Goal: Task Accomplishment & Management: Complete application form

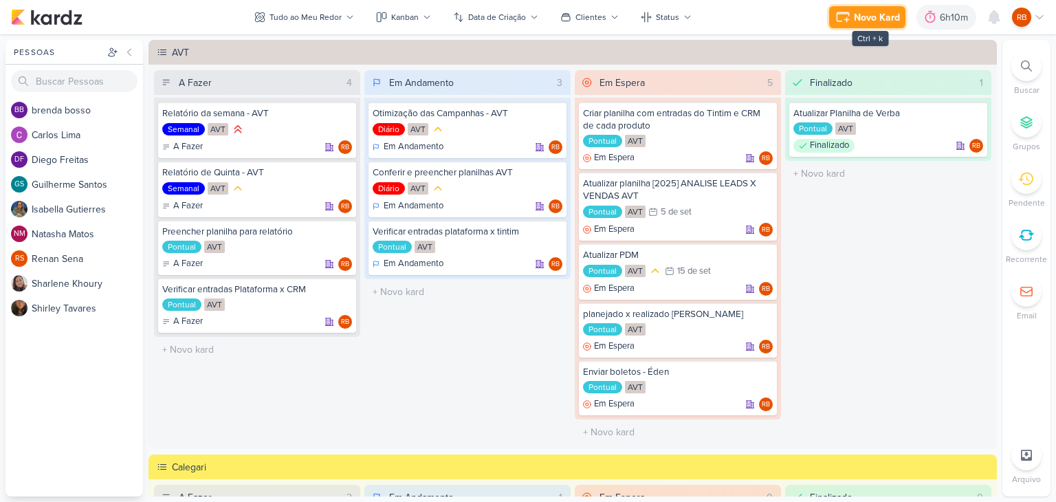
click at [856, 10] on div "Novo Kard" at bounding box center [877, 17] width 46 height 14
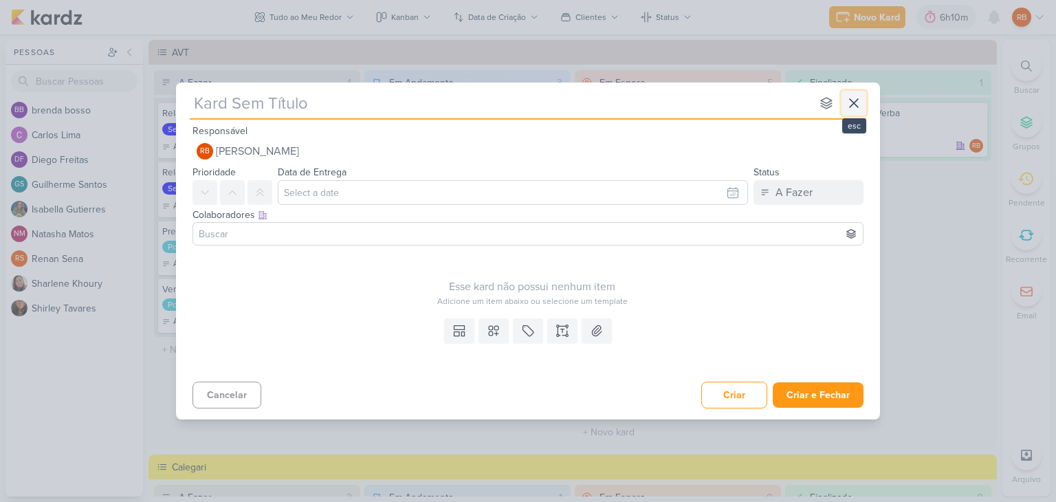
click at [861, 101] on icon at bounding box center [854, 103] width 17 height 17
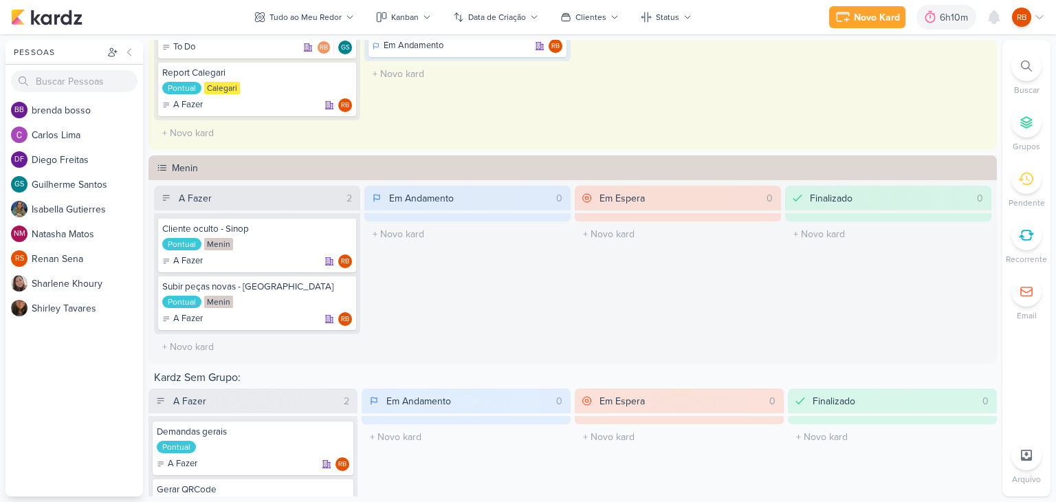
scroll to position [550, 0]
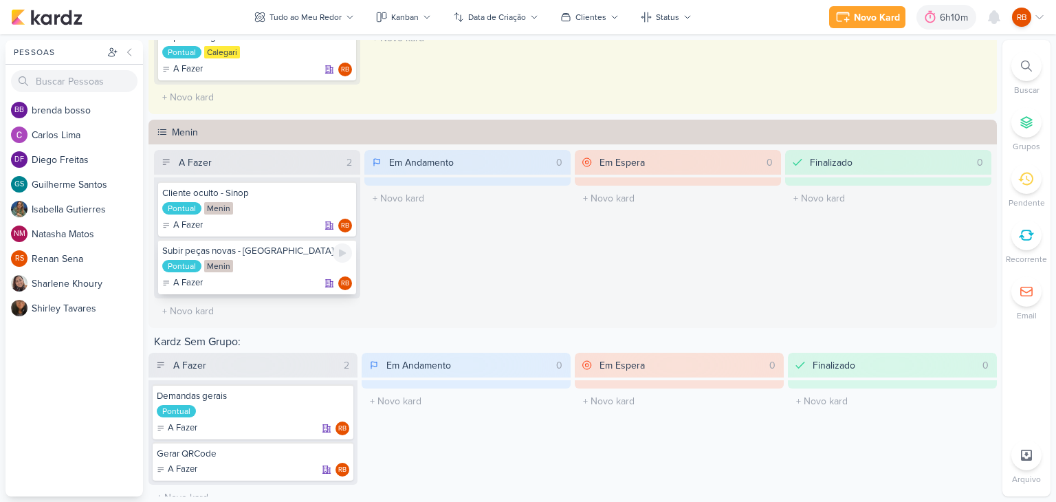
click at [252, 250] on div "Subir peças novas - [GEOGRAPHIC_DATA]" at bounding box center [257, 251] width 190 height 12
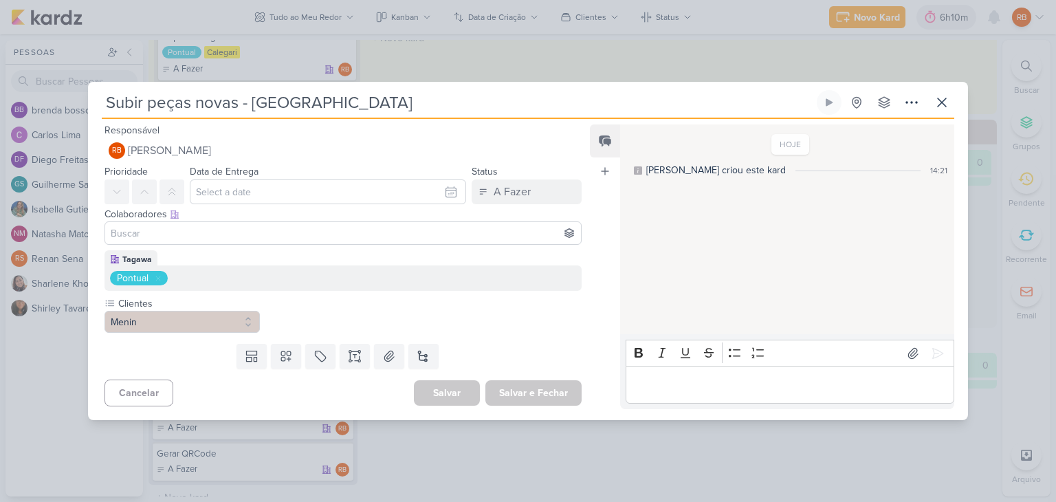
click at [331, 109] on input "Subir peças novas - [GEOGRAPHIC_DATA]" at bounding box center [458, 102] width 712 height 25
type input "Subir peças novas - [GEOGRAPHIC_DATA] -"
type input "Subir peças novas - Verona - C"
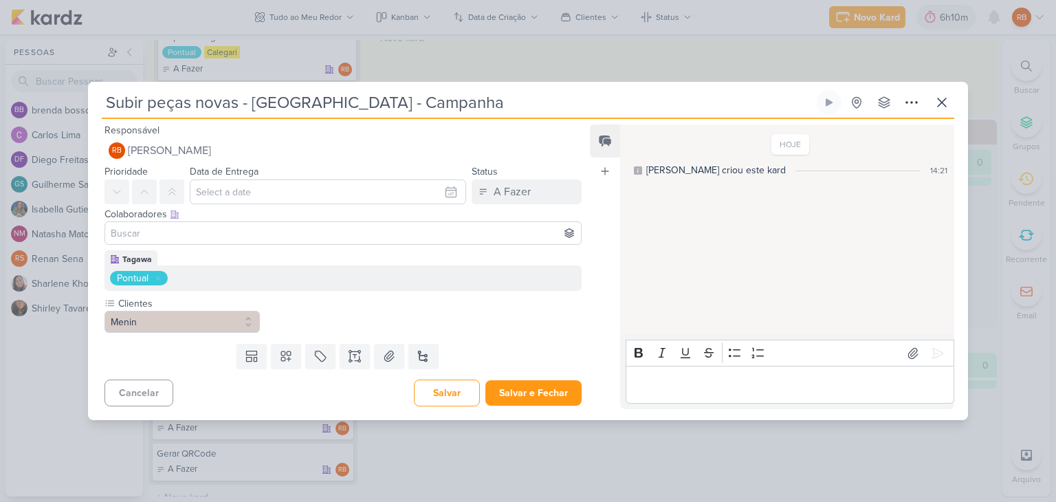
type input "Subir peças novas - [GEOGRAPHIC_DATA] - Campanha"
type input "Subir peças novas - [GEOGRAPHIC_DATA] - Campanha Alc"
type input "Subir peças novas - [GEOGRAPHIC_DATA] - Campanha Alcance"
click at [530, 396] on button "Salvar e Fechar" at bounding box center [533, 392] width 96 height 25
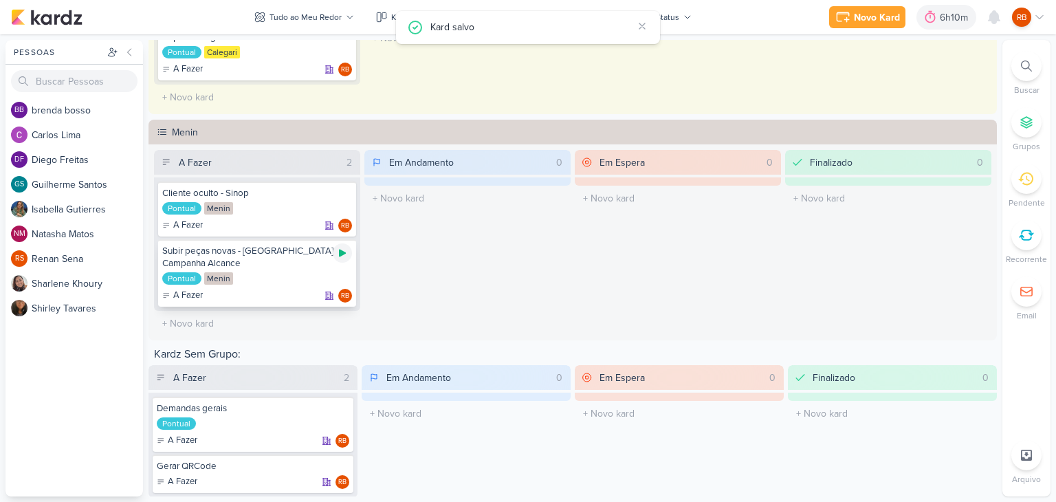
click at [340, 248] on icon at bounding box center [342, 253] width 11 height 11
click at [936, 12] on div "6h16m" at bounding box center [937, 17] width 32 height 14
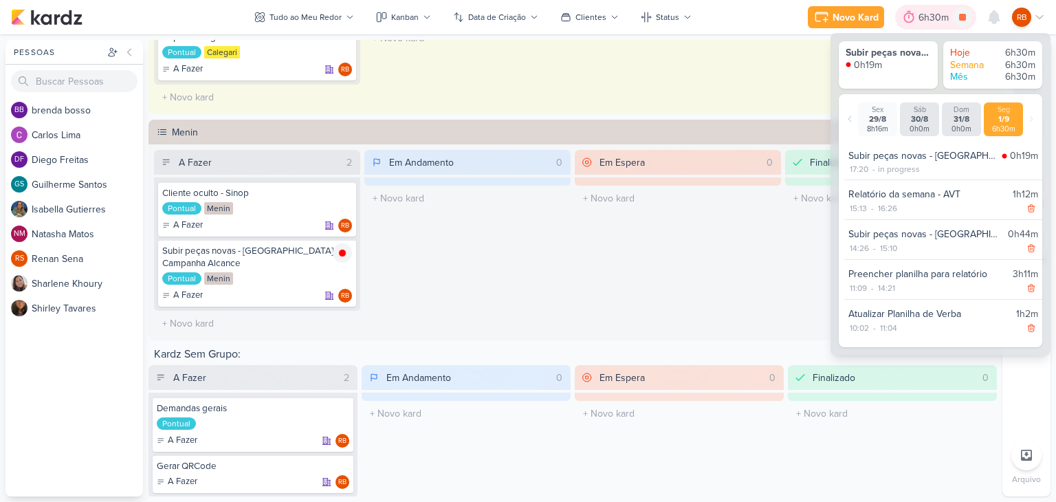
click at [936, 12] on div "6h30m" at bounding box center [936, 17] width 34 height 14
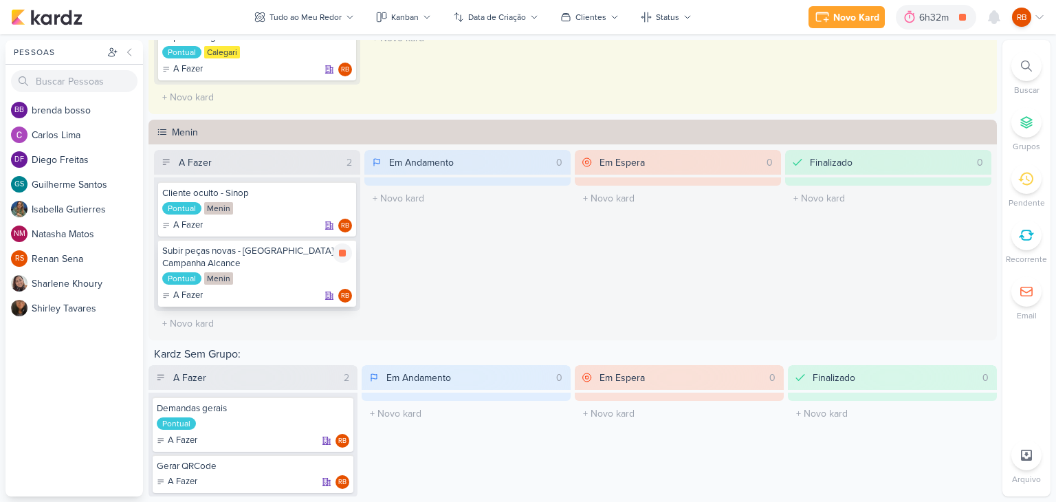
click at [255, 267] on div "Subir peças novas - [GEOGRAPHIC_DATA] - Campanha Alcance Pontual Menin A Fazer …" at bounding box center [257, 272] width 198 height 67
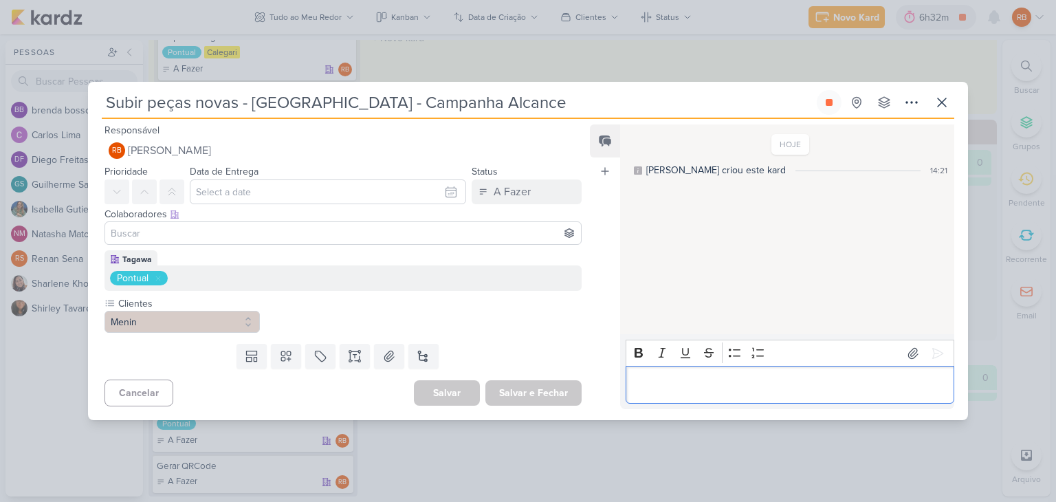
click at [715, 399] on div "Editor editing area: main" at bounding box center [790, 385] width 329 height 38
click at [948, 108] on icon at bounding box center [942, 102] width 17 height 17
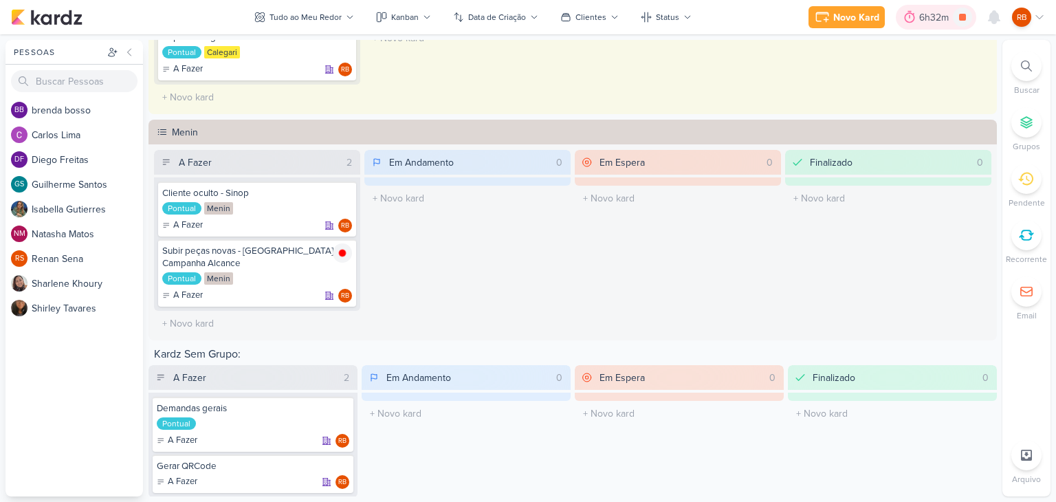
click at [937, 17] on div "6h32m" at bounding box center [936, 17] width 34 height 14
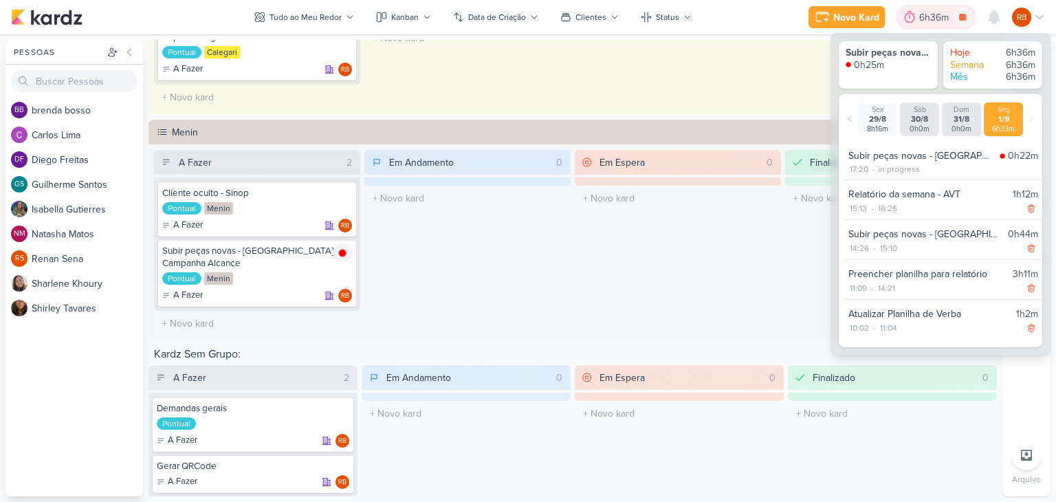
click at [941, 14] on div "6h36m" at bounding box center [936, 17] width 34 height 14
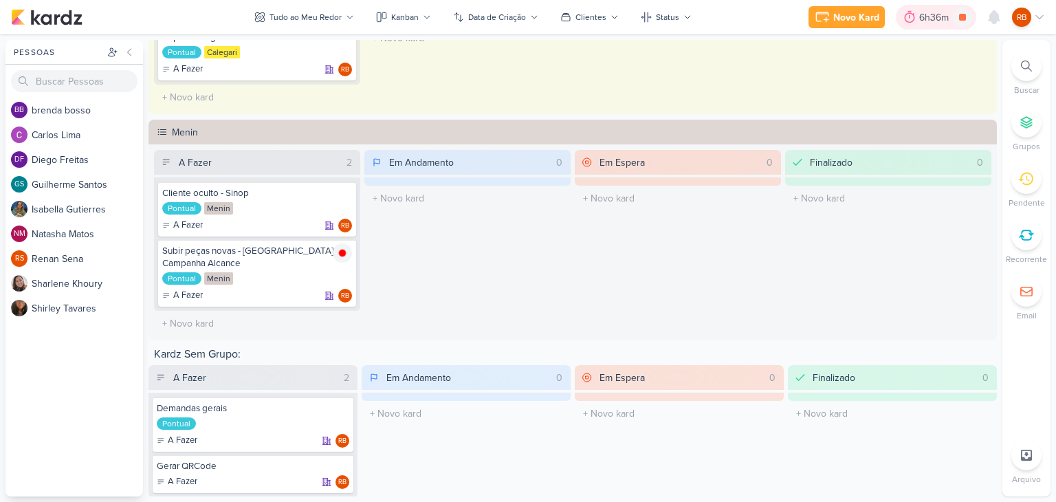
click at [941, 14] on div "6h36m" at bounding box center [936, 17] width 34 height 14
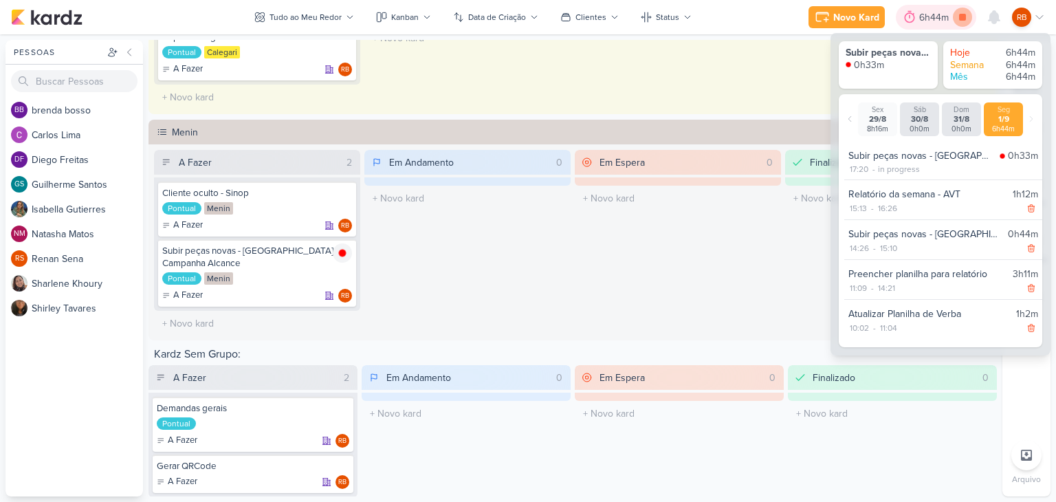
click at [965, 12] on icon at bounding box center [962, 17] width 19 height 19
click at [940, 14] on div "6h44m" at bounding box center [956, 17] width 34 height 14
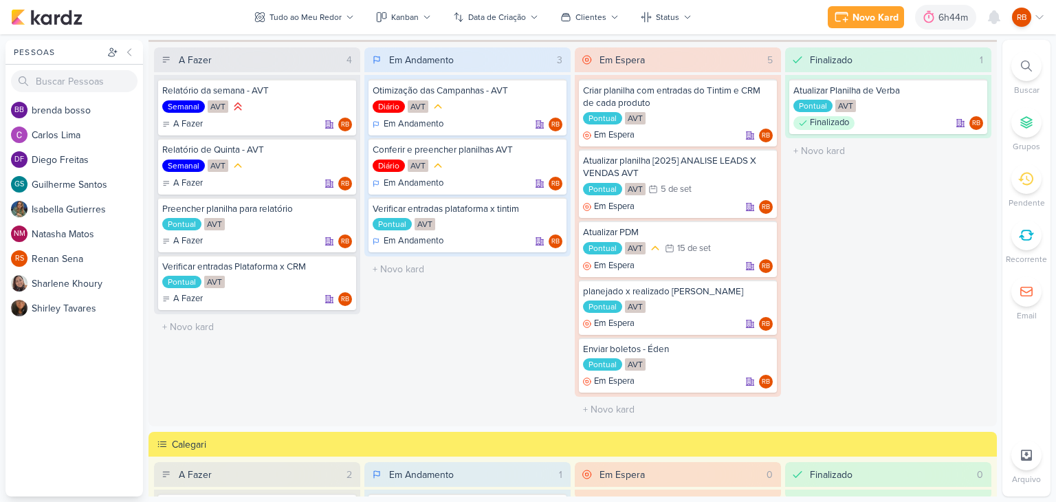
scroll to position [0, 0]
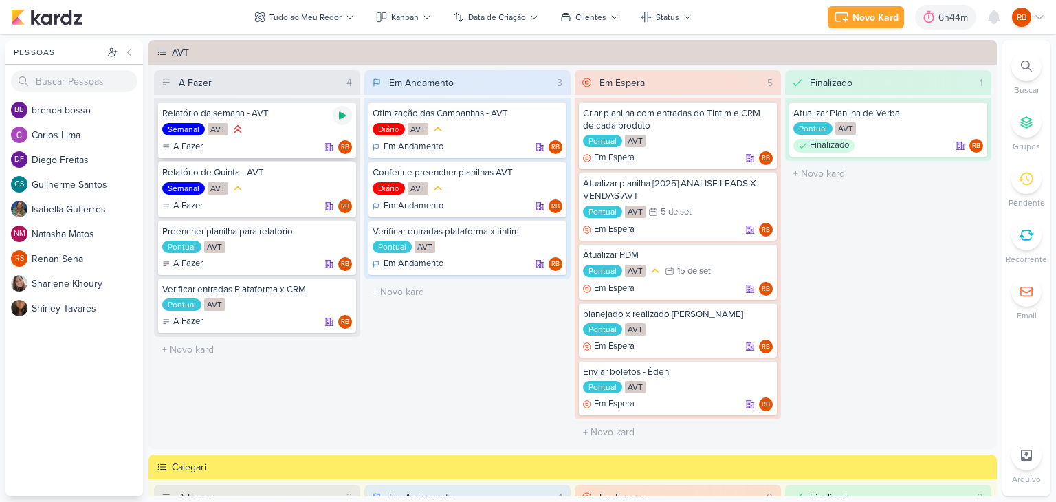
click at [337, 116] on icon at bounding box center [342, 115] width 11 height 11
click at [299, 133] on div "Semanal AVT" at bounding box center [257, 129] width 190 height 15
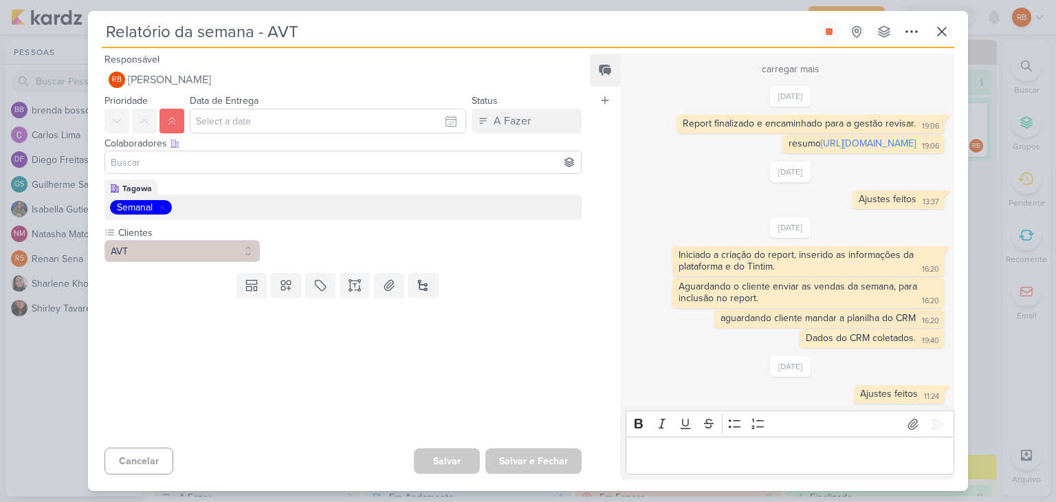
scroll to position [1516, 0]
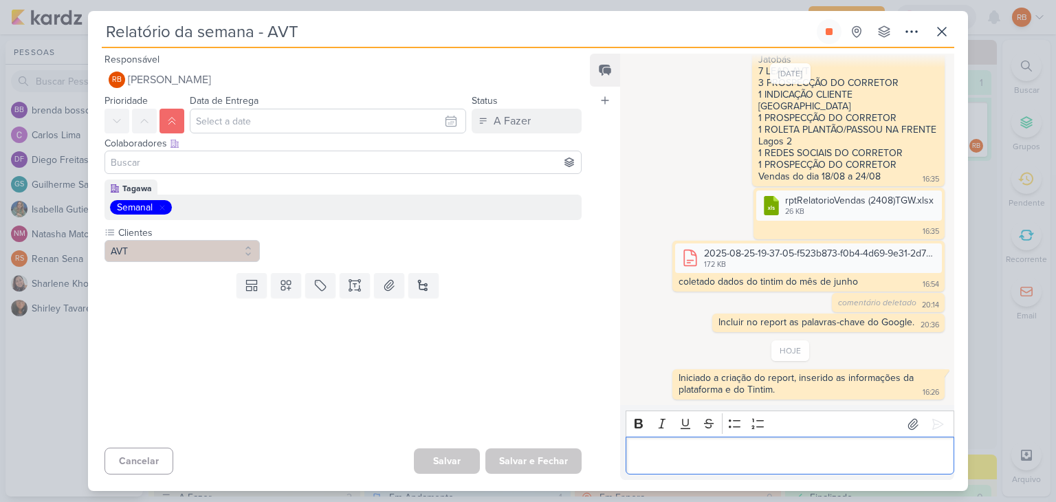
click at [730, 441] on div "Editor editing area: main" at bounding box center [790, 456] width 329 height 38
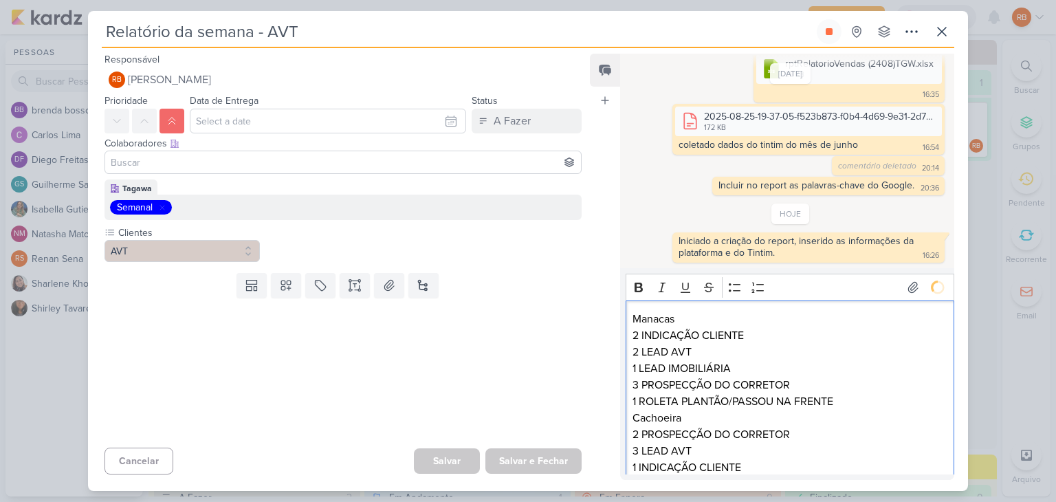
scroll to position [1732, 0]
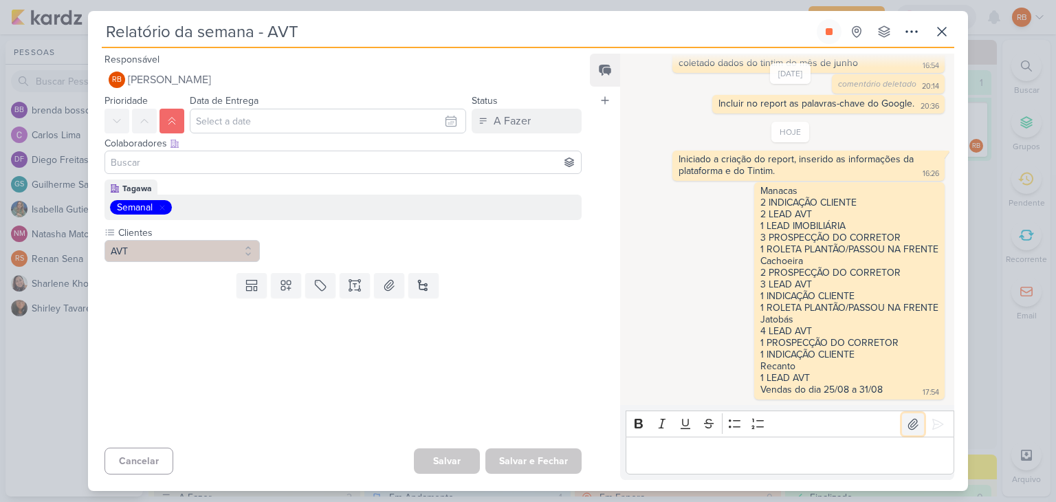
click at [906, 424] on icon at bounding box center [913, 424] width 14 height 14
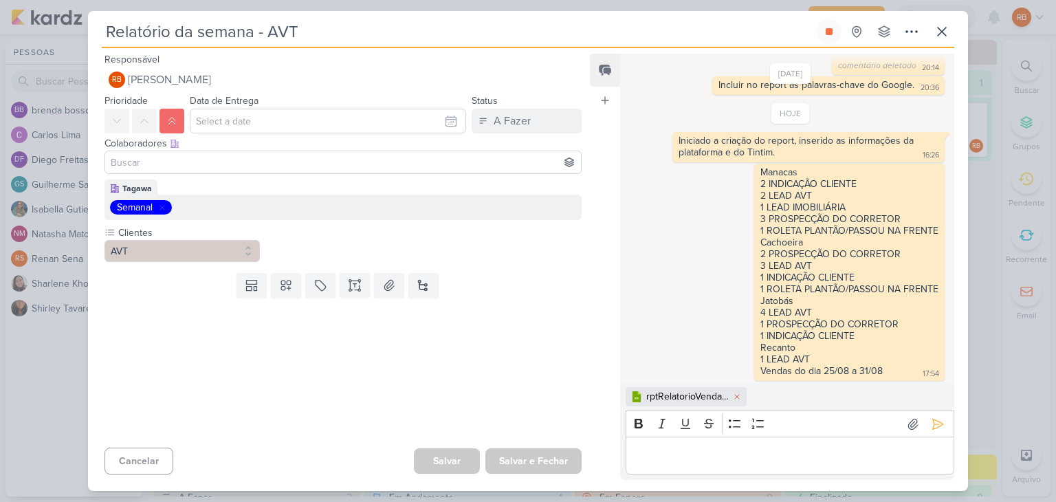
scroll to position [1756, 0]
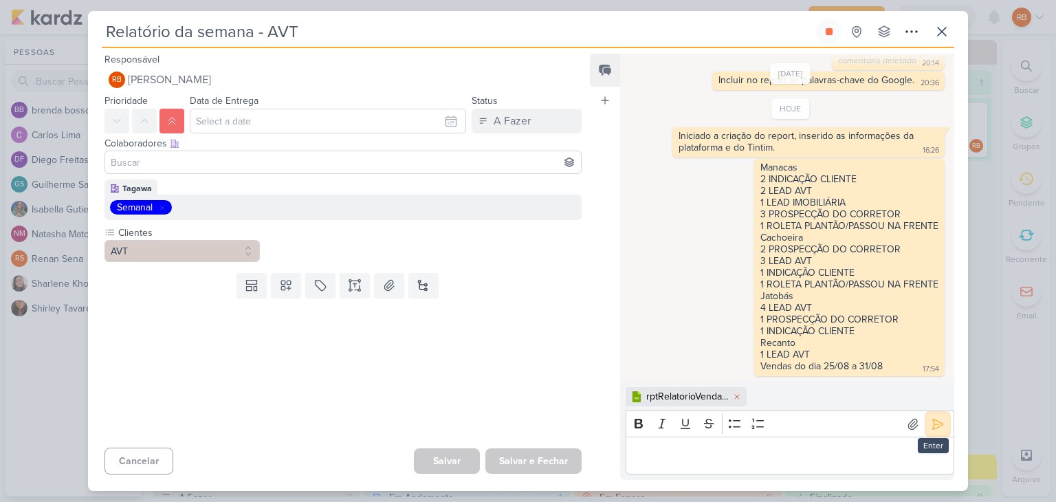
click at [933, 423] on icon at bounding box center [938, 424] width 10 height 10
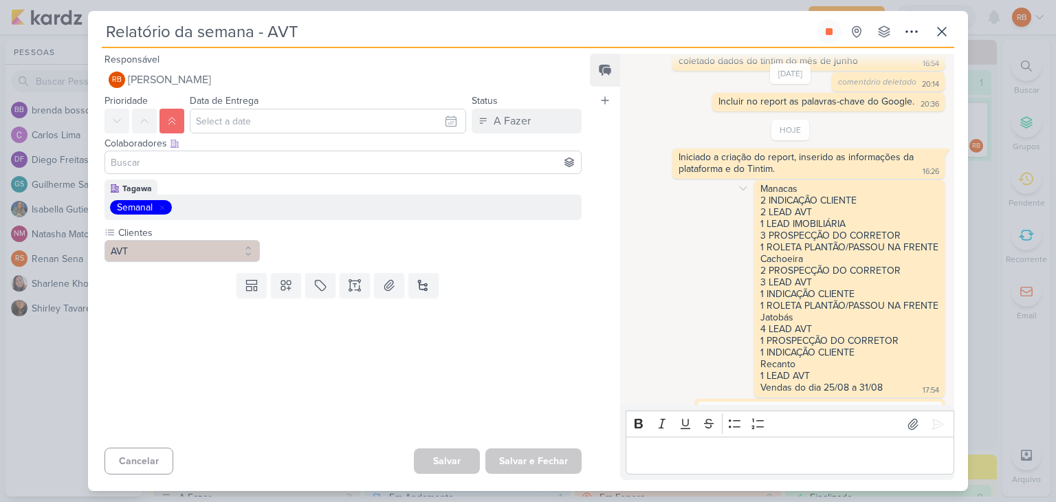
scroll to position [1784, 0]
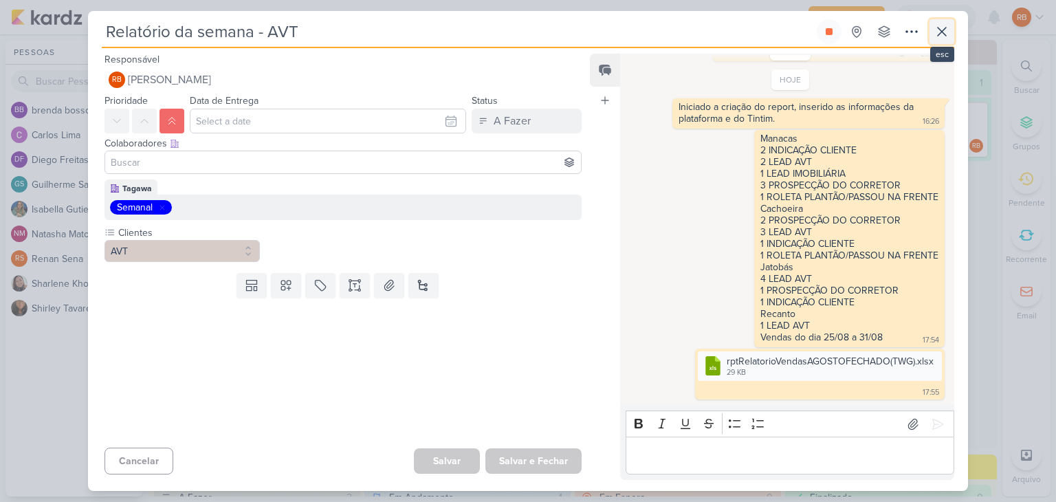
click at [948, 38] on icon at bounding box center [942, 31] width 17 height 17
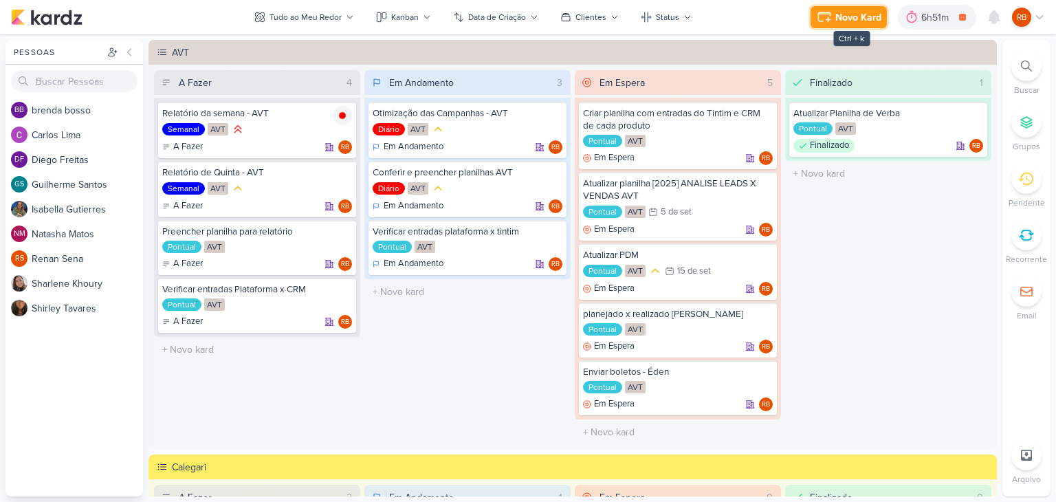
click at [850, 12] on div "Novo Kard" at bounding box center [858, 17] width 46 height 14
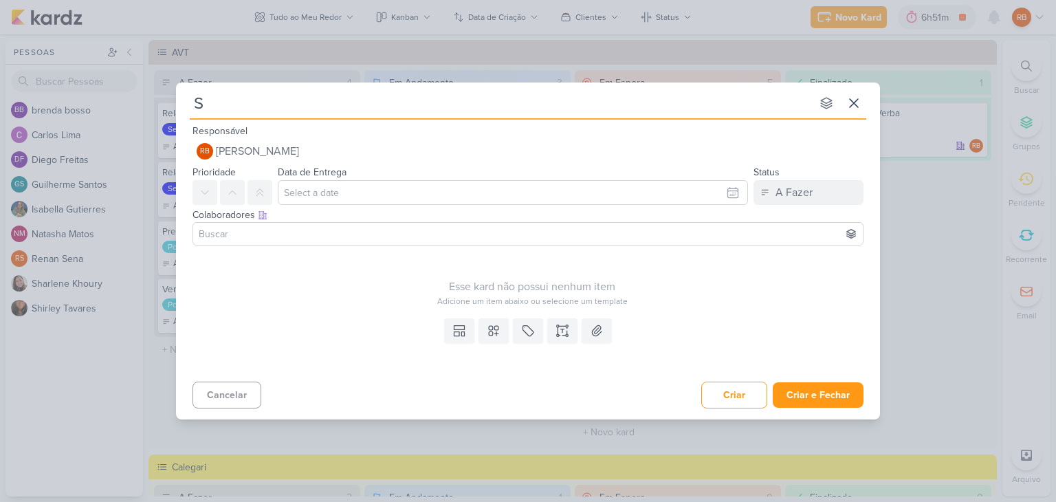
type input "Su"
type input "Subi"
type input "S"
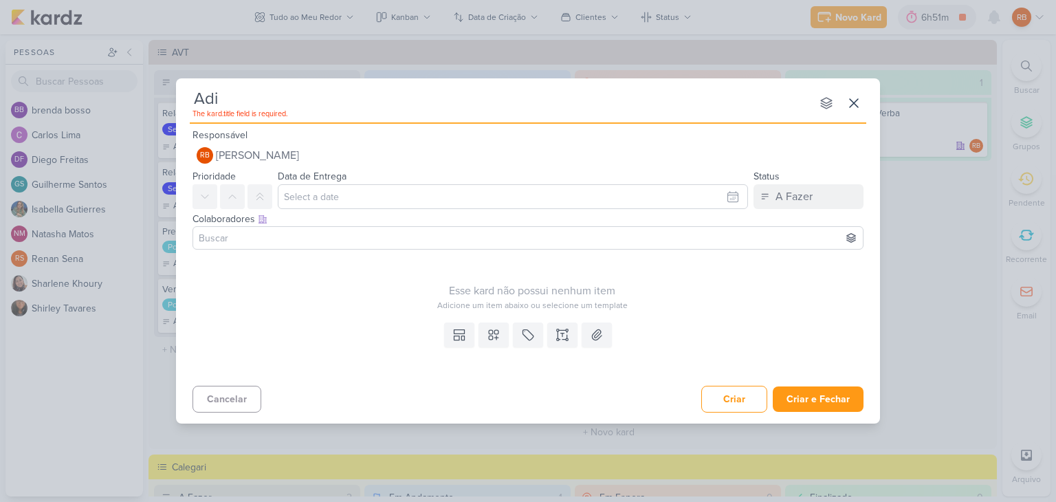
type input "Adic"
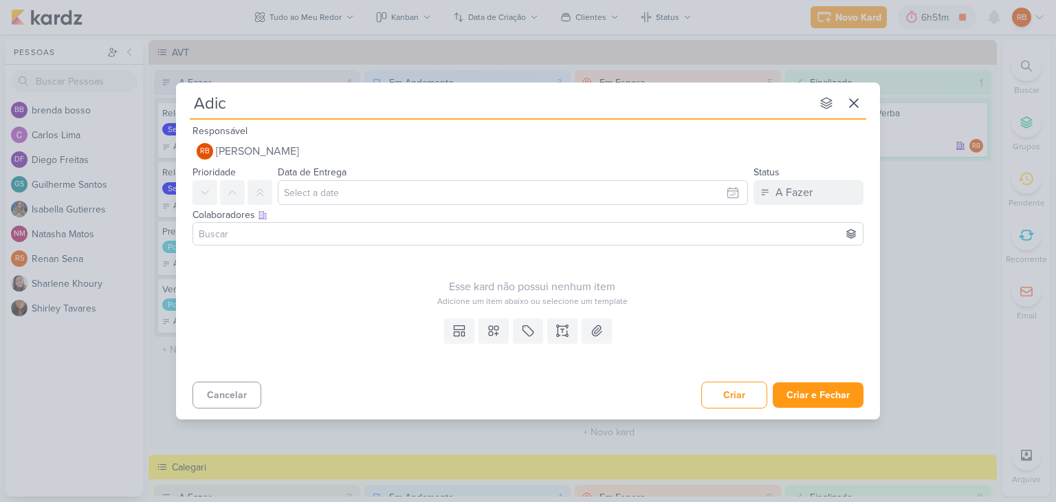
type input "Adici"
type input "Adicionar v"
type input "Adicionar vídeos"
type input "Adicionar vídeos n"
type input "Adicionar vídeos de"
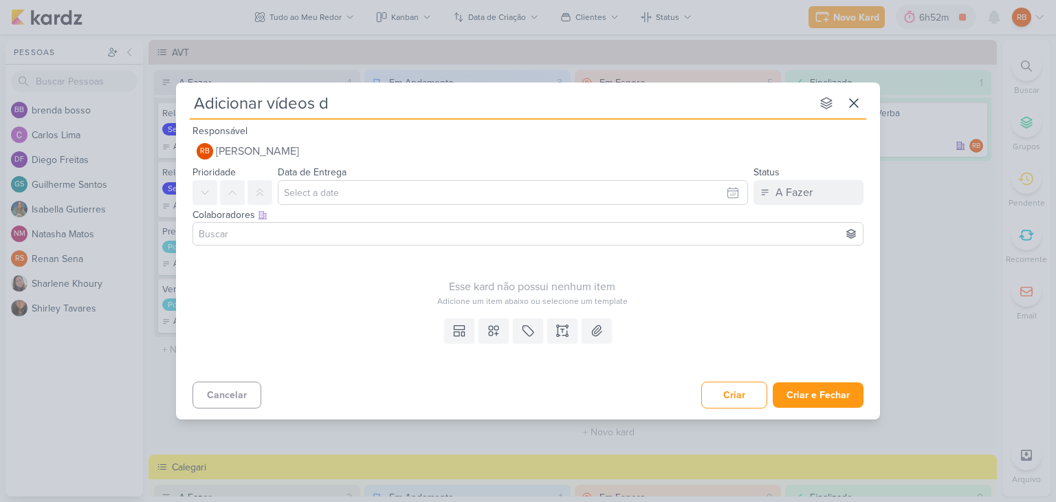
type input "Adicionar vídeos"
type input "Adicionar vídeos na"
type input "Adicionar vídeos na camp"
type input "Adicionar vídeos na campanha de"
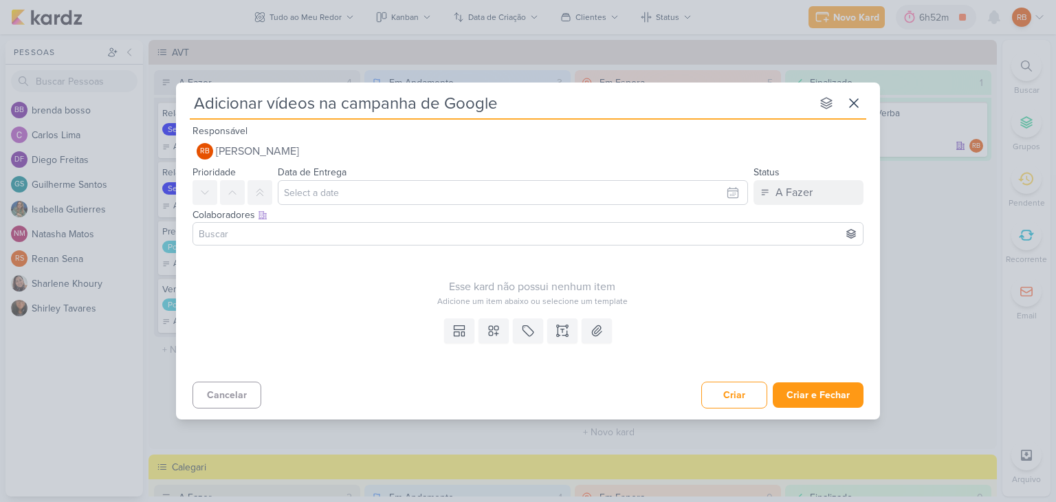
type input "Adicionar vídeos na campanha de Google"
type input "Adicionar vídeos na campanha de Google -"
type input "Adicionar vídeos na campanha de Google - Par"
type input "Adicionar vídeos na campanha de Google - Parq"
type input "Adicionar vídeos na campanha de Google - Parque"
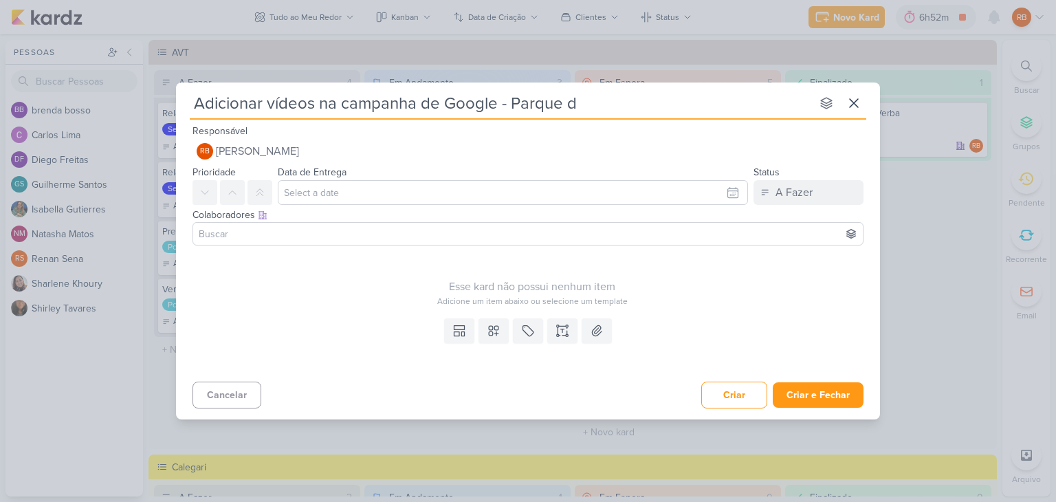
type input "Adicionar vídeos na campanha de Google - Parque da"
type input "Adicionar vídeos na campanha de Google - Parque das"
type input "Adicionar vídeos na campanha de Google - [GEOGRAPHIC_DATA]"
click at [526, 334] on icon at bounding box center [528, 331] width 14 height 14
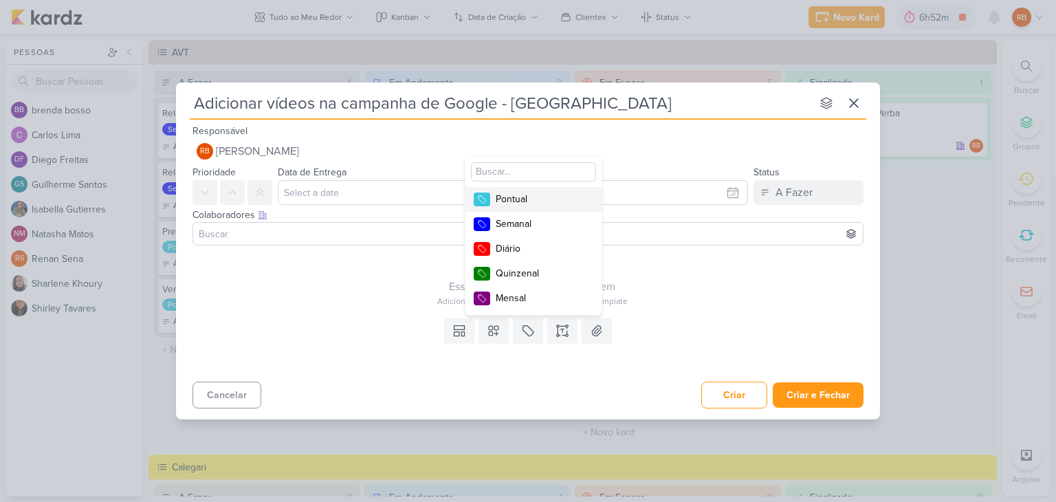
click at [534, 192] on div "Pontual" at bounding box center [540, 199] width 89 height 14
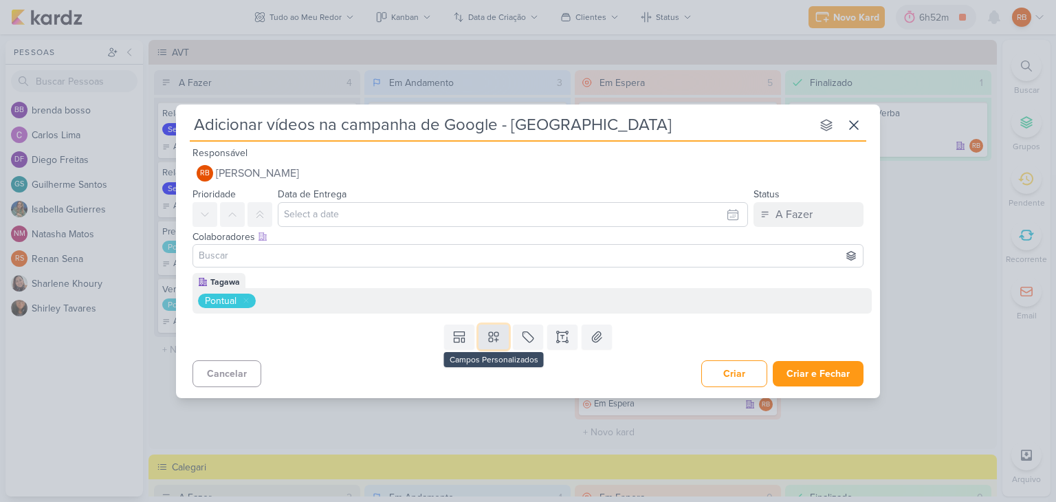
click at [495, 336] on icon at bounding box center [494, 337] width 14 height 14
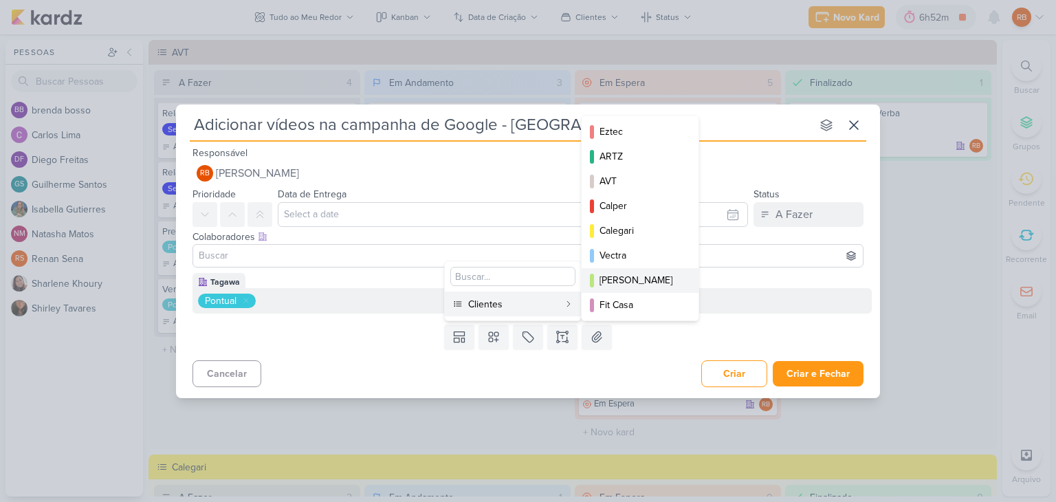
scroll to position [199, 0]
click at [632, 276] on div "Menin" at bounding box center [641, 279] width 83 height 14
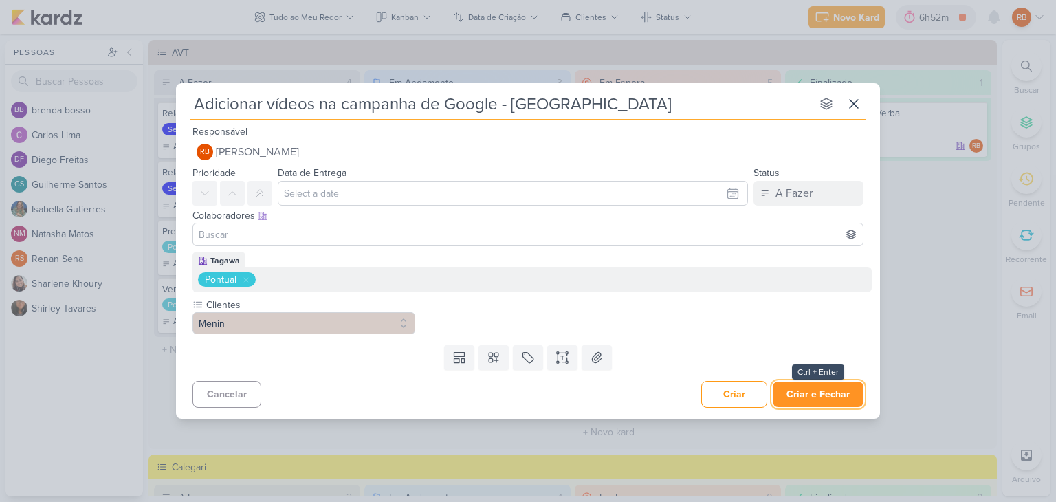
click at [809, 394] on button "Criar e Fechar" at bounding box center [818, 394] width 91 height 25
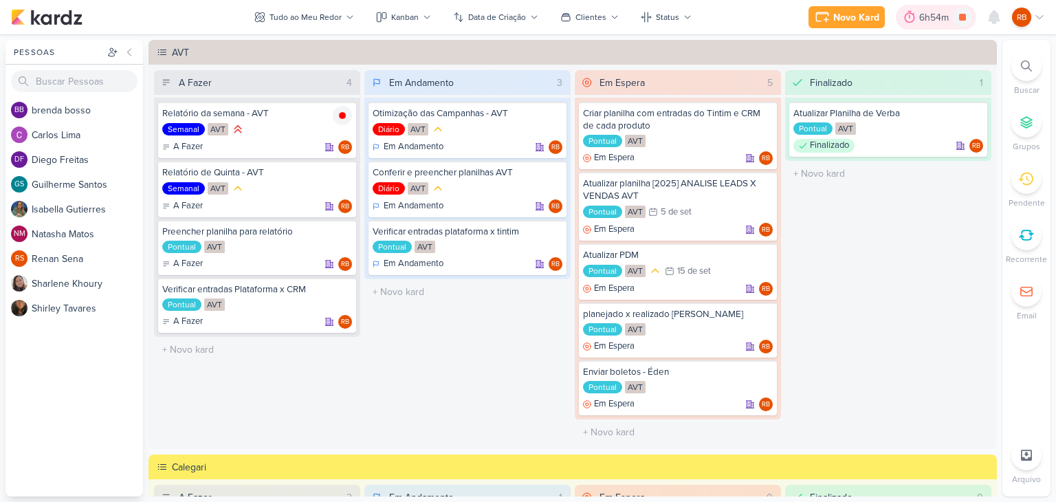
click at [935, 17] on div "6h54m" at bounding box center [936, 17] width 34 height 14
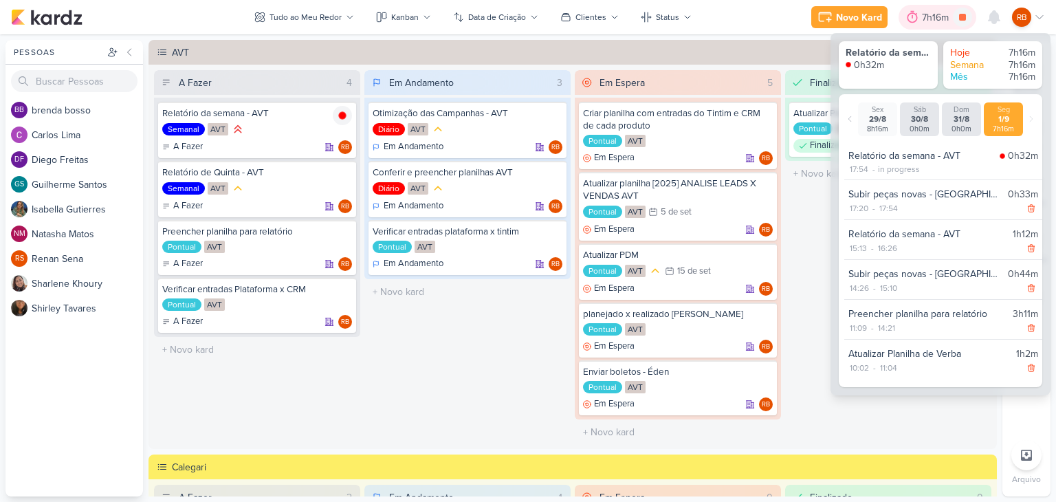
click at [935, 17] on div "7h16m" at bounding box center [937, 17] width 31 height 14
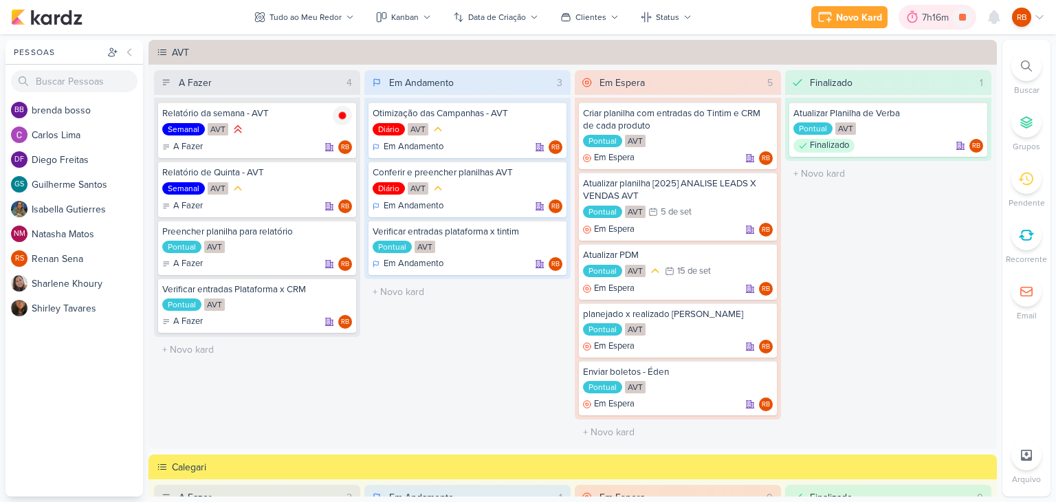
click at [935, 17] on div "7h16m" at bounding box center [937, 17] width 31 height 14
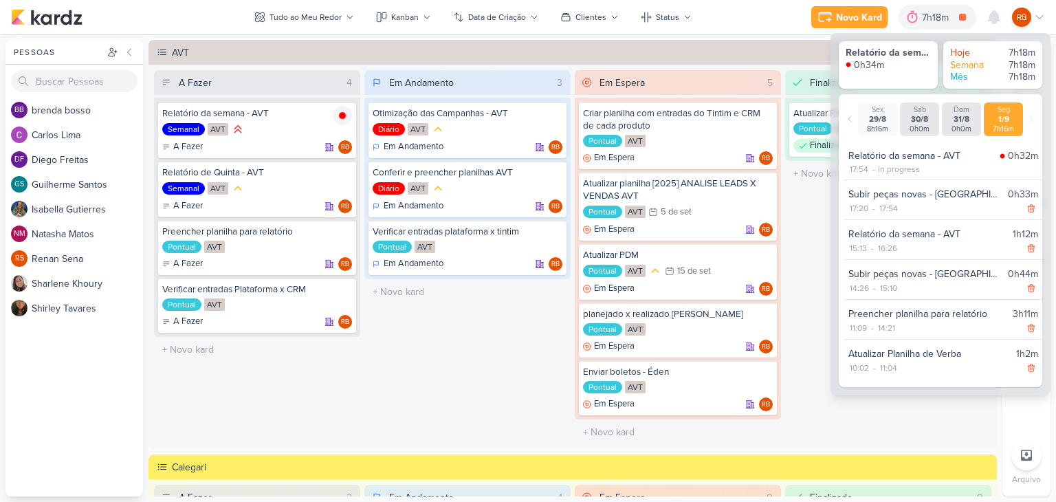
click at [817, 417] on div "Finalizado 1 Atualizar Planilha de Verba Pontual AVT Finalizado RB" at bounding box center [888, 257] width 206 height 375
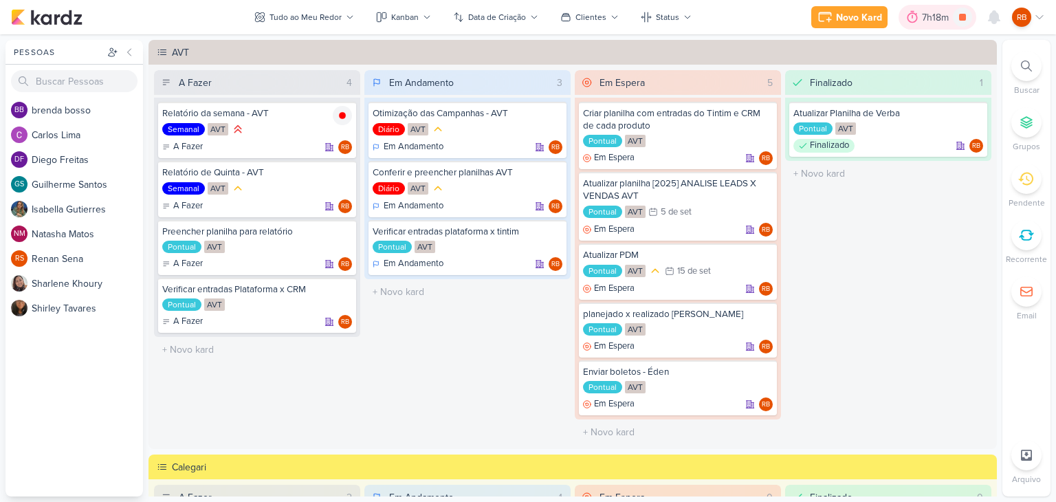
click at [926, 17] on div "7h18m" at bounding box center [937, 17] width 31 height 14
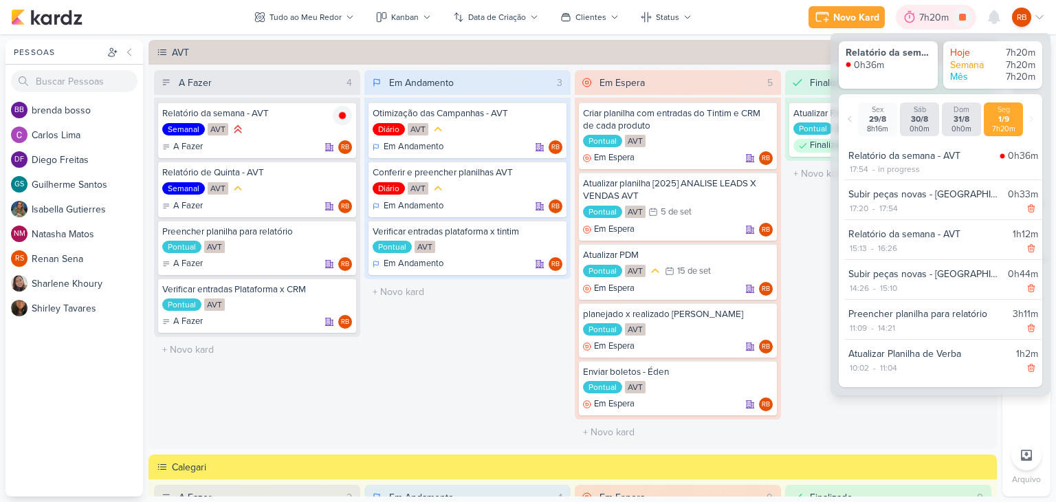
click at [926, 17] on div "7h20m" at bounding box center [936, 17] width 34 height 14
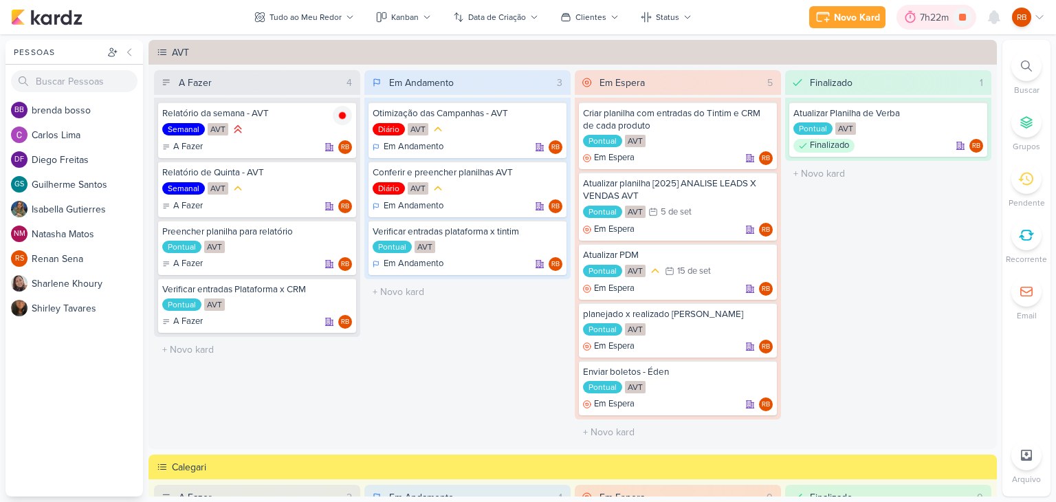
click at [929, 8] on div "7h22m" at bounding box center [937, 17] width 80 height 25
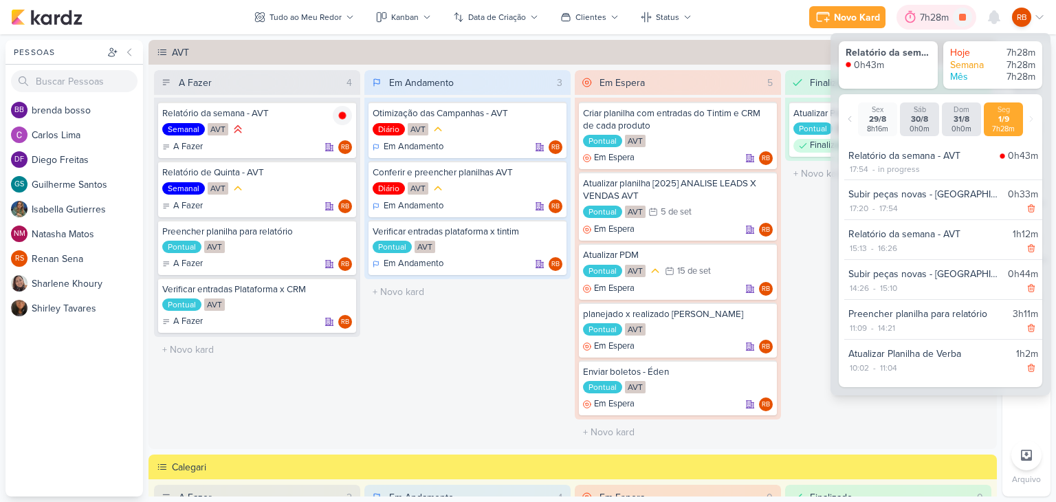
click at [921, 17] on div "7h28m" at bounding box center [936, 17] width 33 height 14
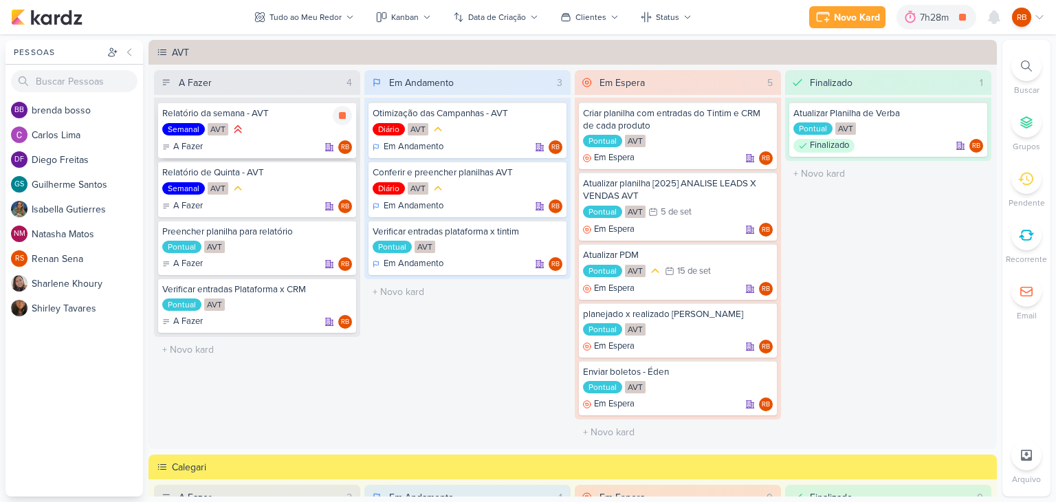
click at [282, 131] on div "Semanal AVT" at bounding box center [257, 129] width 190 height 15
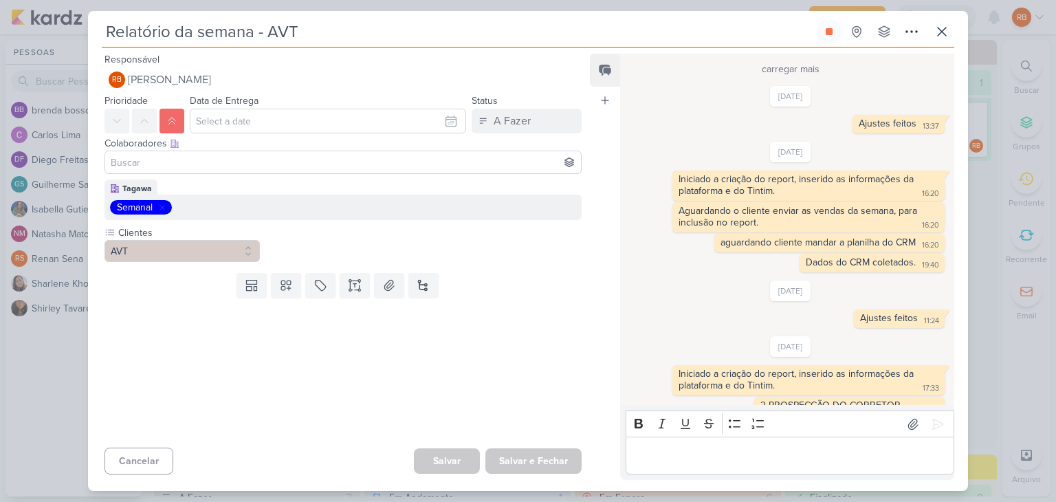
scroll to position [1686, 0]
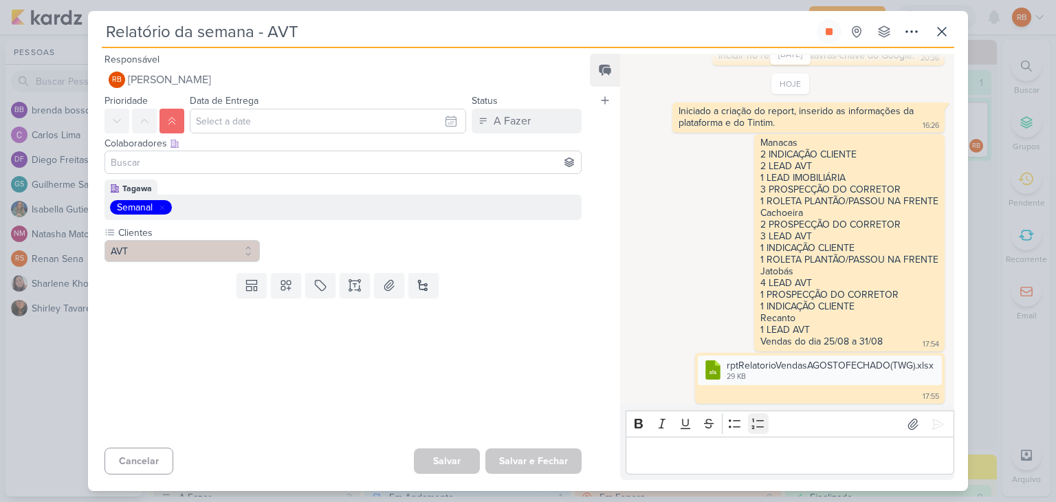
click at [748, 433] on div "Bold Italic Underline Strikethrough Bulleted List Numbered List" at bounding box center [790, 424] width 323 height 26
click at [735, 448] on p "Editor editing area: main" at bounding box center [790, 456] width 314 height 17
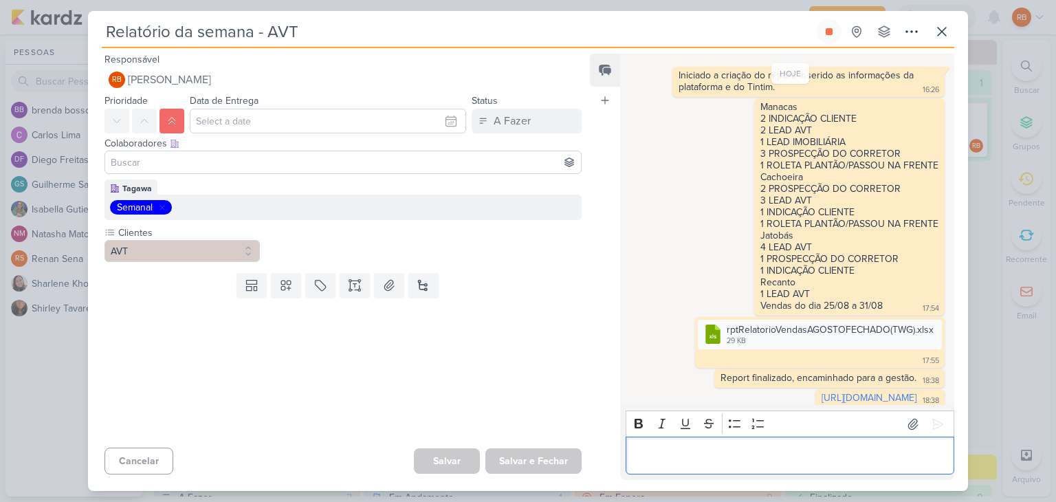
scroll to position [1737, 0]
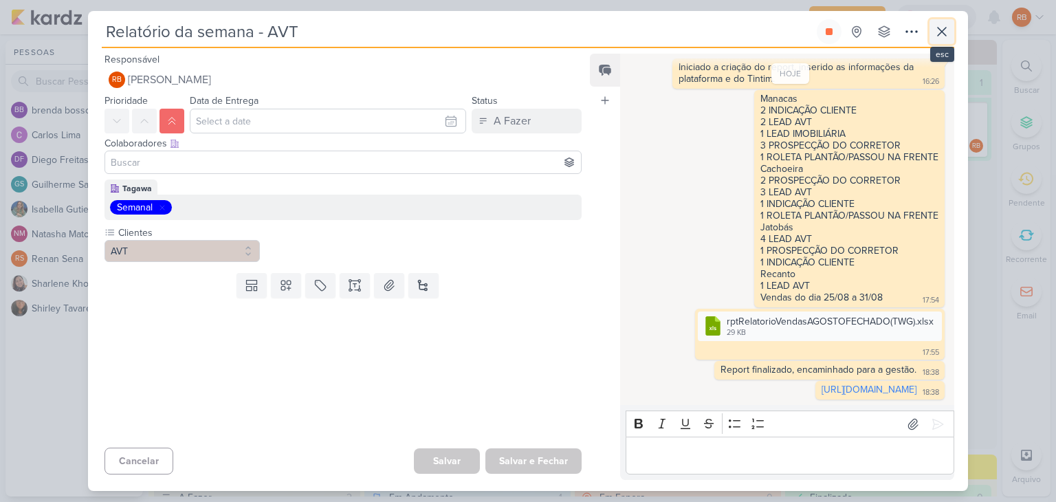
click at [936, 30] on icon at bounding box center [942, 31] width 17 height 17
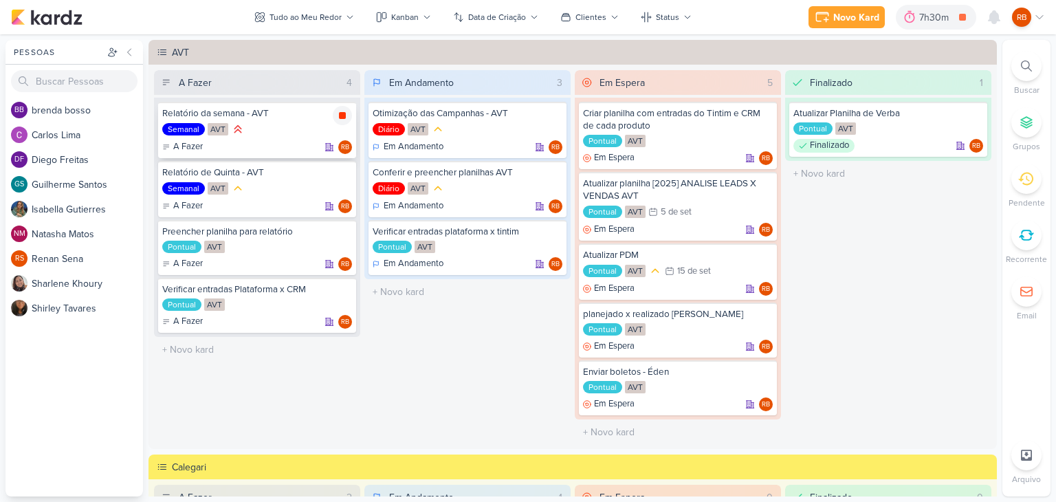
click at [343, 114] on icon at bounding box center [342, 115] width 7 height 7
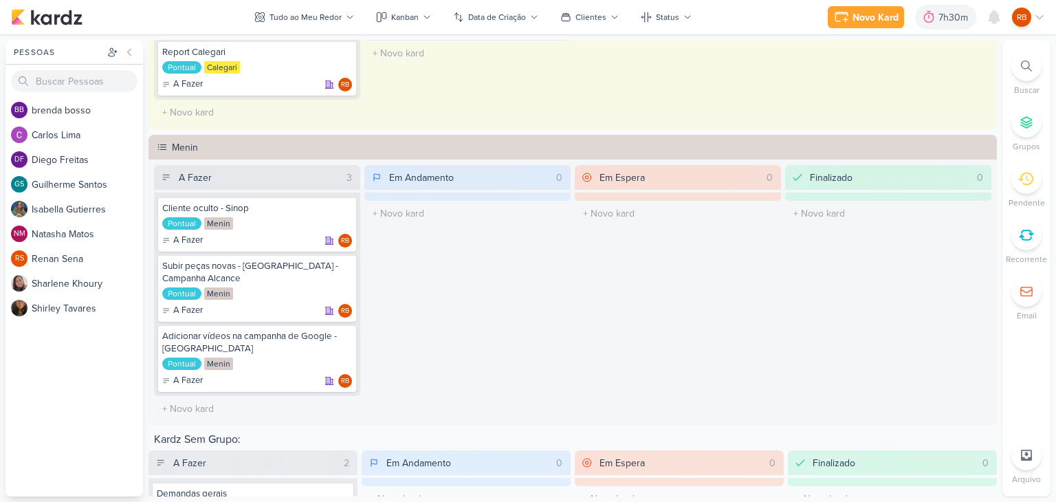
scroll to position [550, 0]
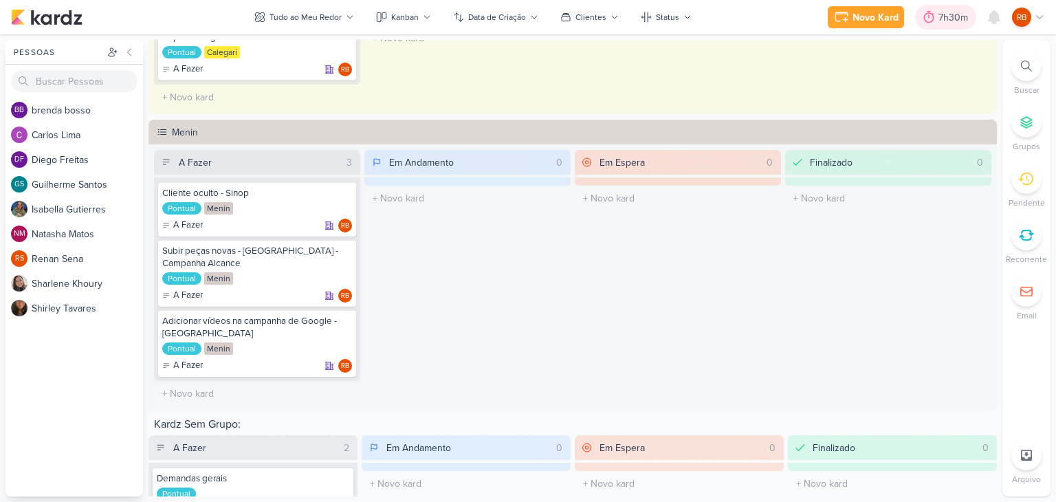
click at [943, 21] on div "7h30m" at bounding box center [956, 17] width 34 height 14
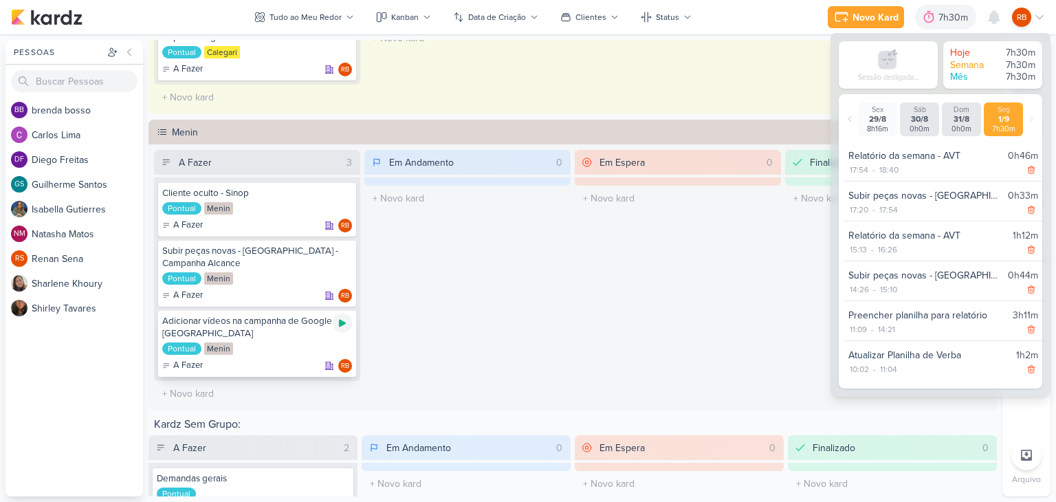
click at [338, 318] on icon at bounding box center [342, 323] width 11 height 11
click at [933, 8] on div "7h30m" at bounding box center [936, 17] width 80 height 25
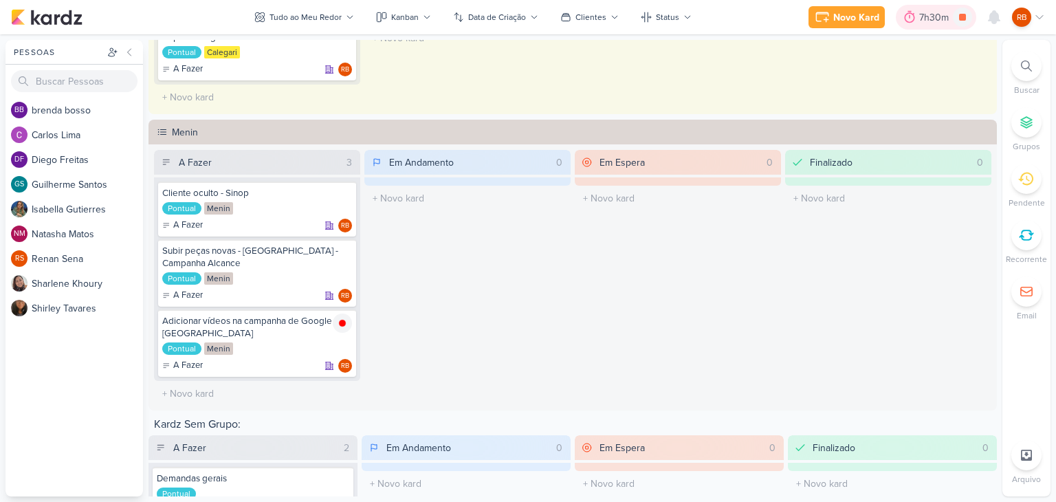
click at [931, 16] on div "7h30m" at bounding box center [936, 17] width 34 height 14
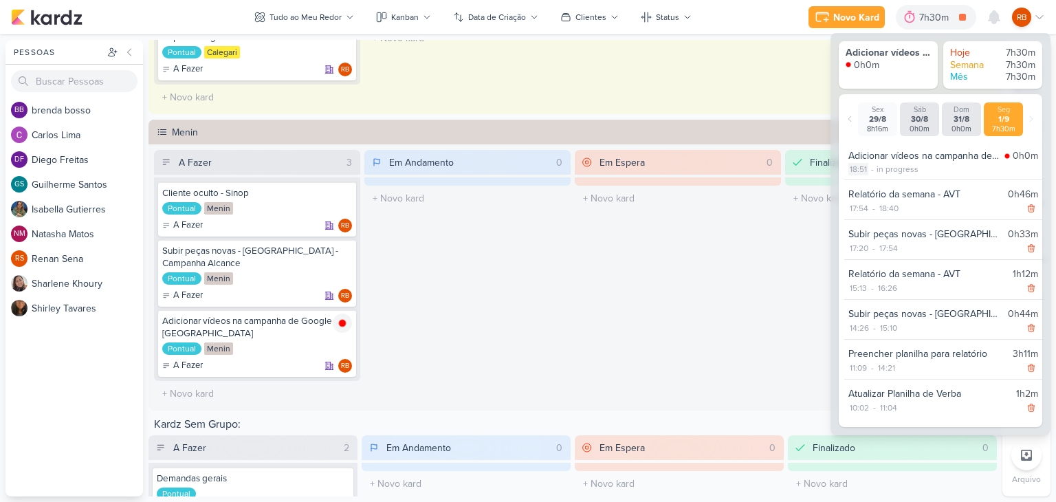
click at [864, 168] on div "18:51" at bounding box center [859, 169] width 20 height 12
select select "18"
click at [880, 179] on select "00 01 02 03 04 05 06 07 08 09 10 11 12 13 14 15 16 17 18 19 20 21 22 23 24 25 2…" at bounding box center [882, 187] width 19 height 17
select select "44"
click at [873, 179] on select "00 01 02 03 04 05 06 07 08 09 10 11 12 13 14 15 16 17 18 19 20 21 22 23 24 25 2…" at bounding box center [882, 187] width 19 height 17
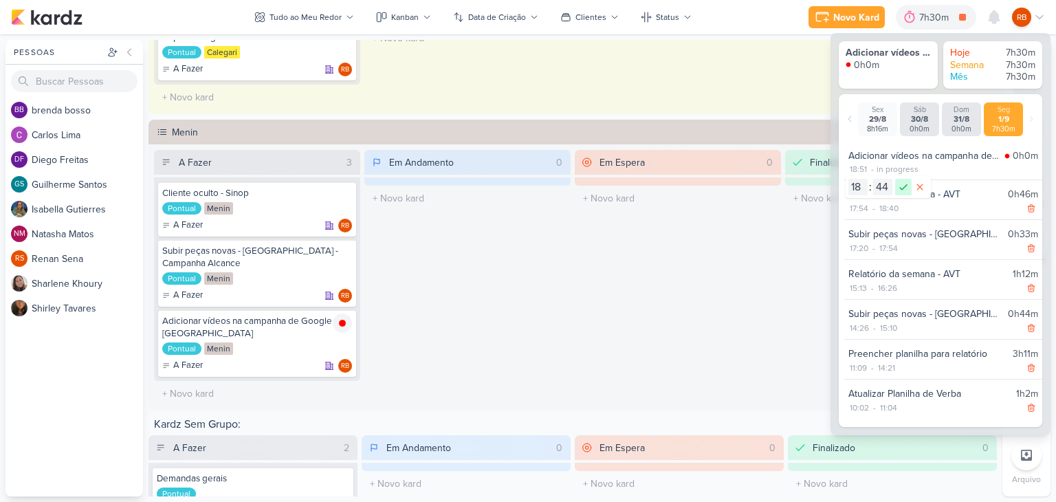
click at [906, 183] on icon at bounding box center [903, 187] width 17 height 17
click at [947, 14] on div "7h44m" at bounding box center [936, 17] width 33 height 14
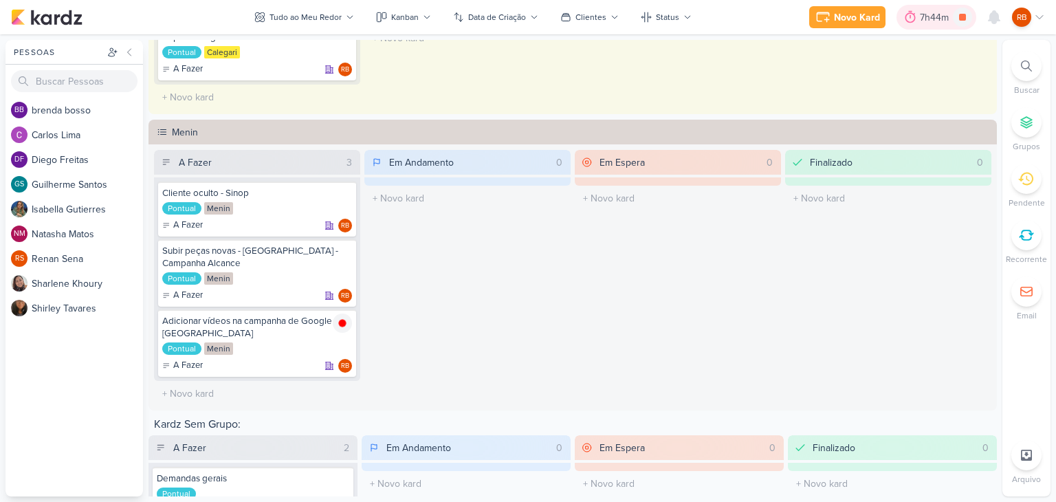
click at [947, 14] on div "7h44m" at bounding box center [936, 17] width 33 height 14
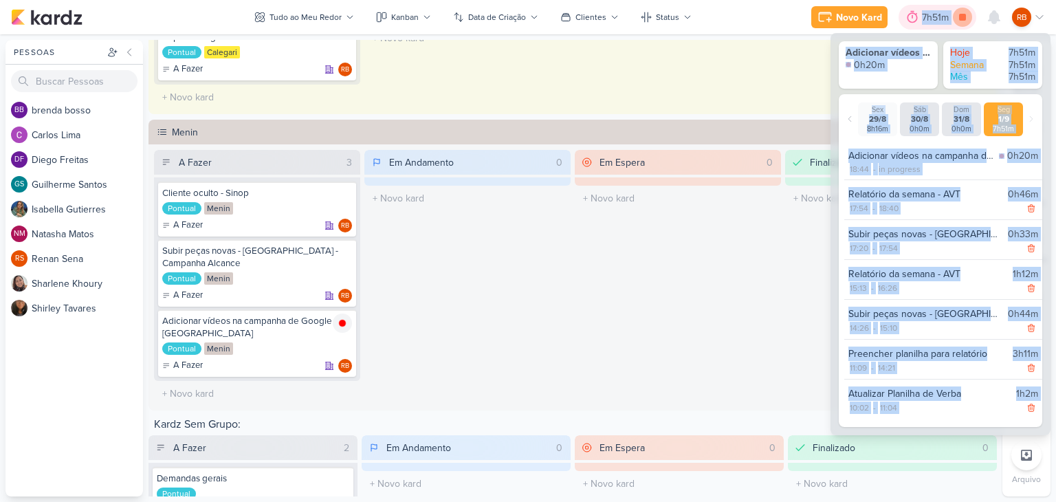
click at [968, 12] on icon at bounding box center [962, 17] width 19 height 19
